Goal: Entertainment & Leisure: Consume media (video, audio)

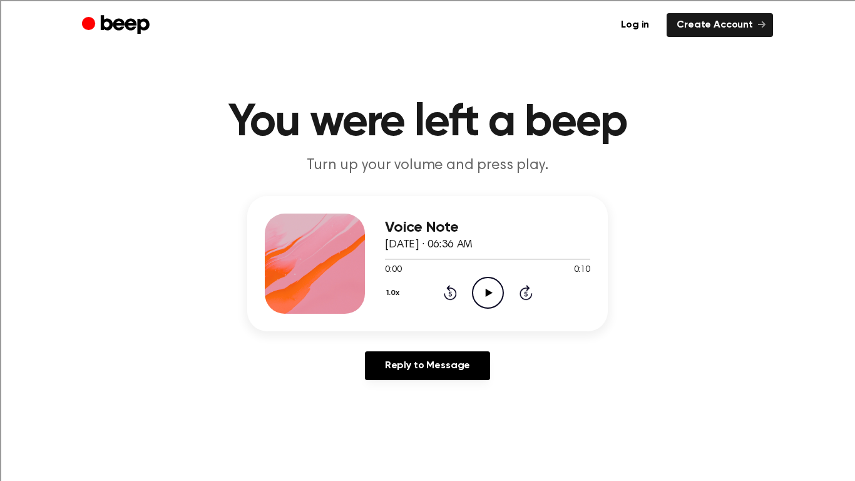
click at [484, 287] on icon "Play Audio" at bounding box center [488, 293] width 32 height 32
click at [481, 295] on icon "Play Audio" at bounding box center [488, 293] width 32 height 32
click at [481, 295] on icon "Pause Audio" at bounding box center [488, 293] width 32 height 32
click at [479, 287] on icon "Play Audio" at bounding box center [488, 293] width 32 height 32
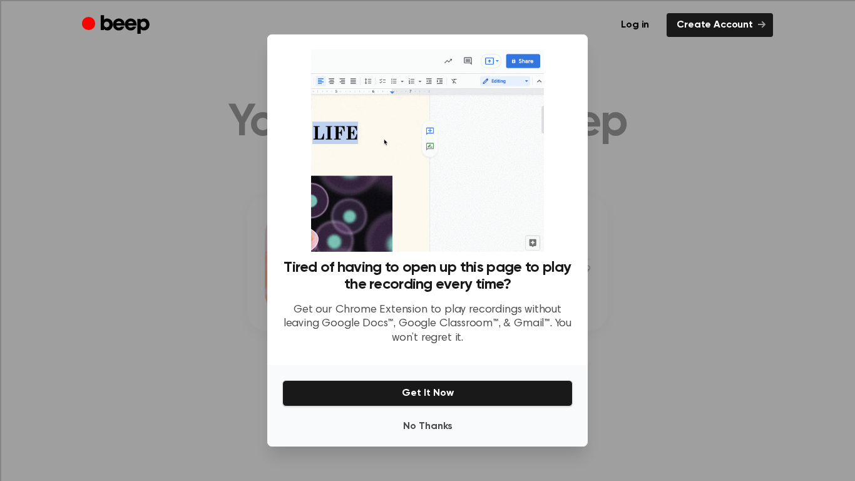
click at [620, 115] on div at bounding box center [427, 240] width 855 height 481
click at [426, 431] on button "No Thanks" at bounding box center [427, 426] width 290 height 25
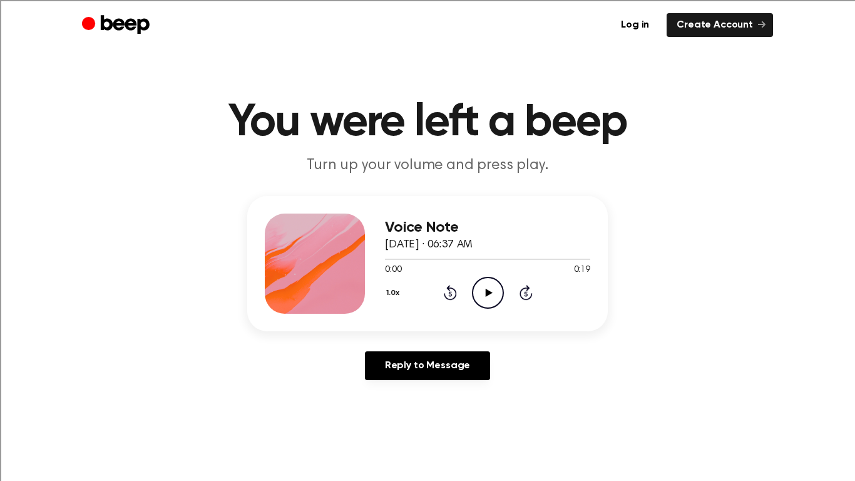
click at [496, 293] on icon "Play Audio" at bounding box center [488, 293] width 32 height 32
click at [485, 279] on icon "Play Audio" at bounding box center [488, 293] width 32 height 32
click at [491, 298] on icon "Play Audio" at bounding box center [488, 293] width 32 height 32
click at [491, 298] on icon "Pause Audio" at bounding box center [488, 293] width 32 height 32
click at [282, 387] on div "Reply to Message" at bounding box center [427, 370] width 361 height 39
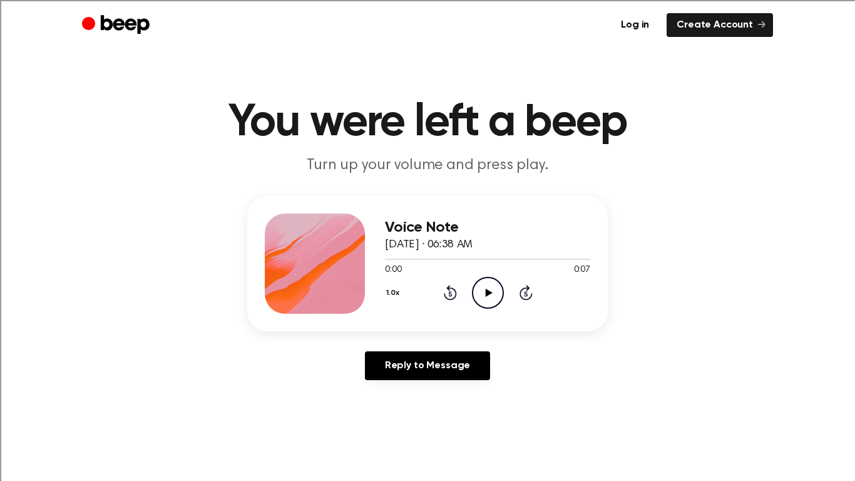
click at [488, 295] on icon "Play Audio" at bounding box center [488, 293] width 32 height 32
click at [488, 295] on icon "Pause Audio" at bounding box center [488, 293] width 32 height 32
click at [493, 289] on icon "Play Audio" at bounding box center [488, 293] width 32 height 32
click at [479, 281] on icon "Play Audio" at bounding box center [488, 293] width 32 height 32
click at [484, 293] on icon "Play Audio" at bounding box center [488, 293] width 32 height 32
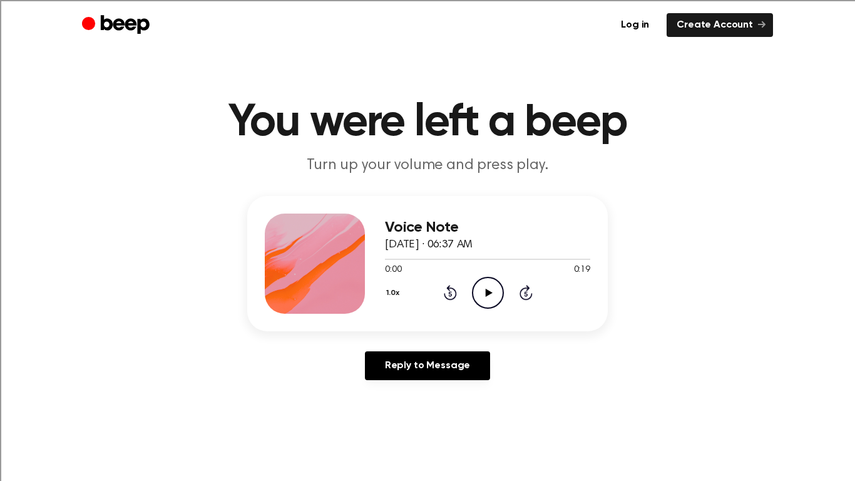
click at [487, 296] on icon "Play Audio" at bounding box center [488, 293] width 32 height 32
click at [497, 294] on icon "Play Audio" at bounding box center [488, 293] width 32 height 32
click at [473, 291] on circle at bounding box center [488, 292] width 31 height 31
click at [489, 279] on icon "Play Audio" at bounding box center [488, 293] width 32 height 32
click at [480, 288] on icon "Play Audio" at bounding box center [488, 293] width 32 height 32
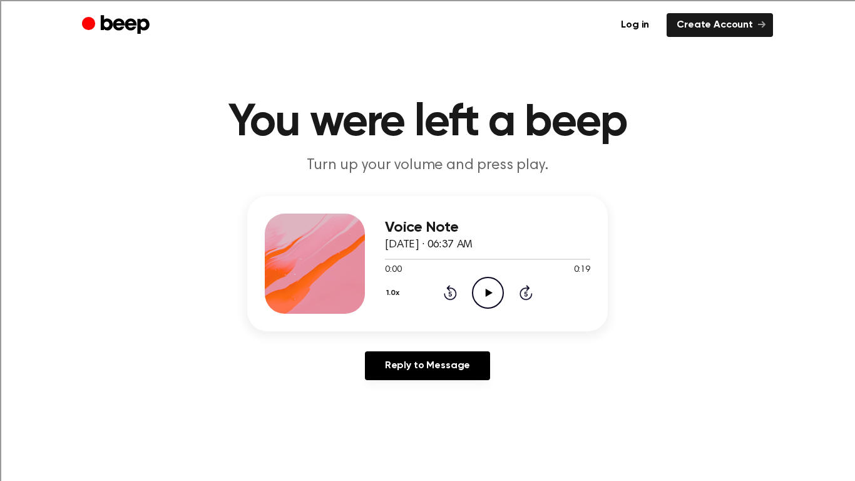
click at [495, 297] on icon "Play Audio" at bounding box center [488, 293] width 32 height 32
click at [481, 293] on icon "Play Audio" at bounding box center [488, 293] width 32 height 32
click at [485, 287] on icon "Play Audio" at bounding box center [488, 293] width 32 height 32
click at [481, 295] on icon "Play Audio" at bounding box center [488, 293] width 32 height 32
click at [479, 286] on icon "Play Audio" at bounding box center [488, 293] width 32 height 32
